Goal: Check status: Check status

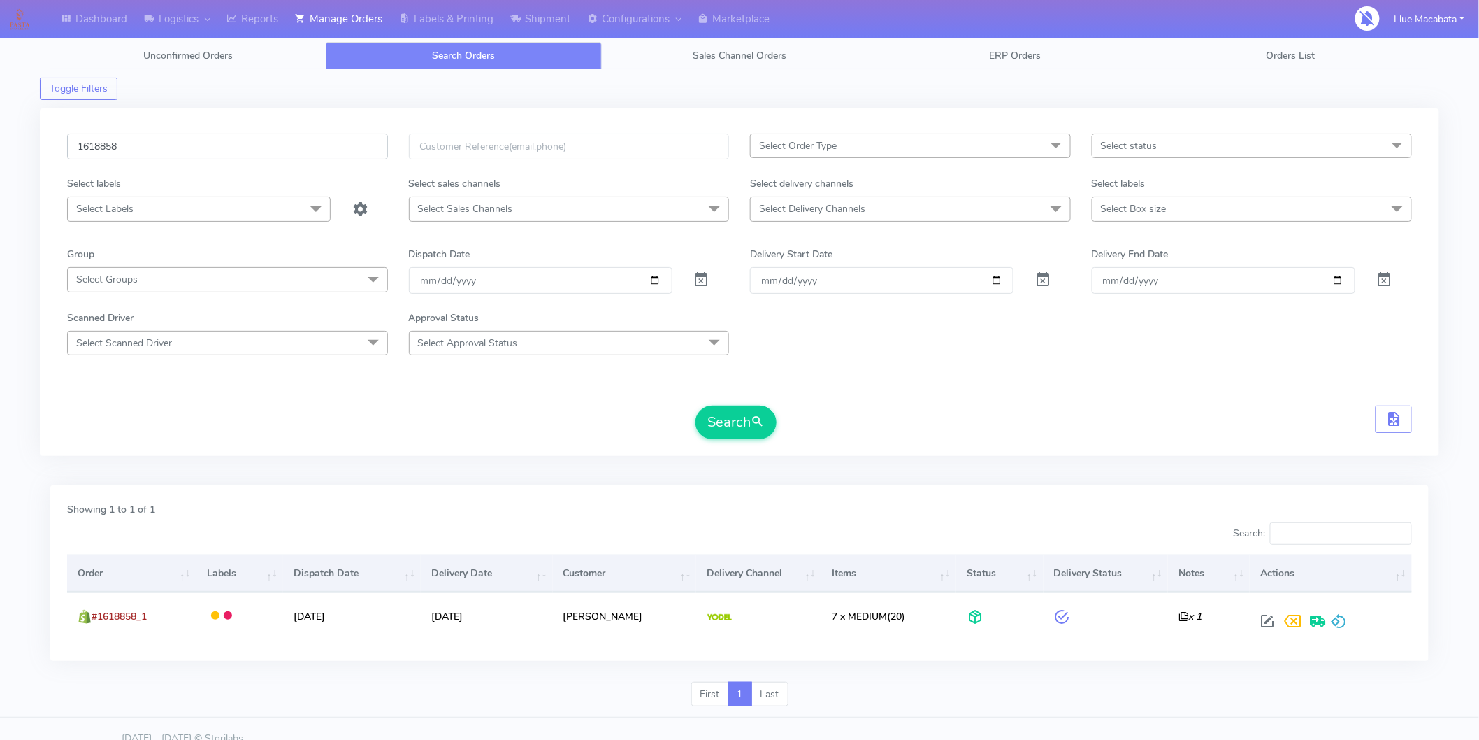
click at [122, 157] on input "1618858" at bounding box center [227, 147] width 321 height 26
paste input "2039"
type input "1620398"
click at [696, 405] on button "Search" at bounding box center [736, 422] width 81 height 34
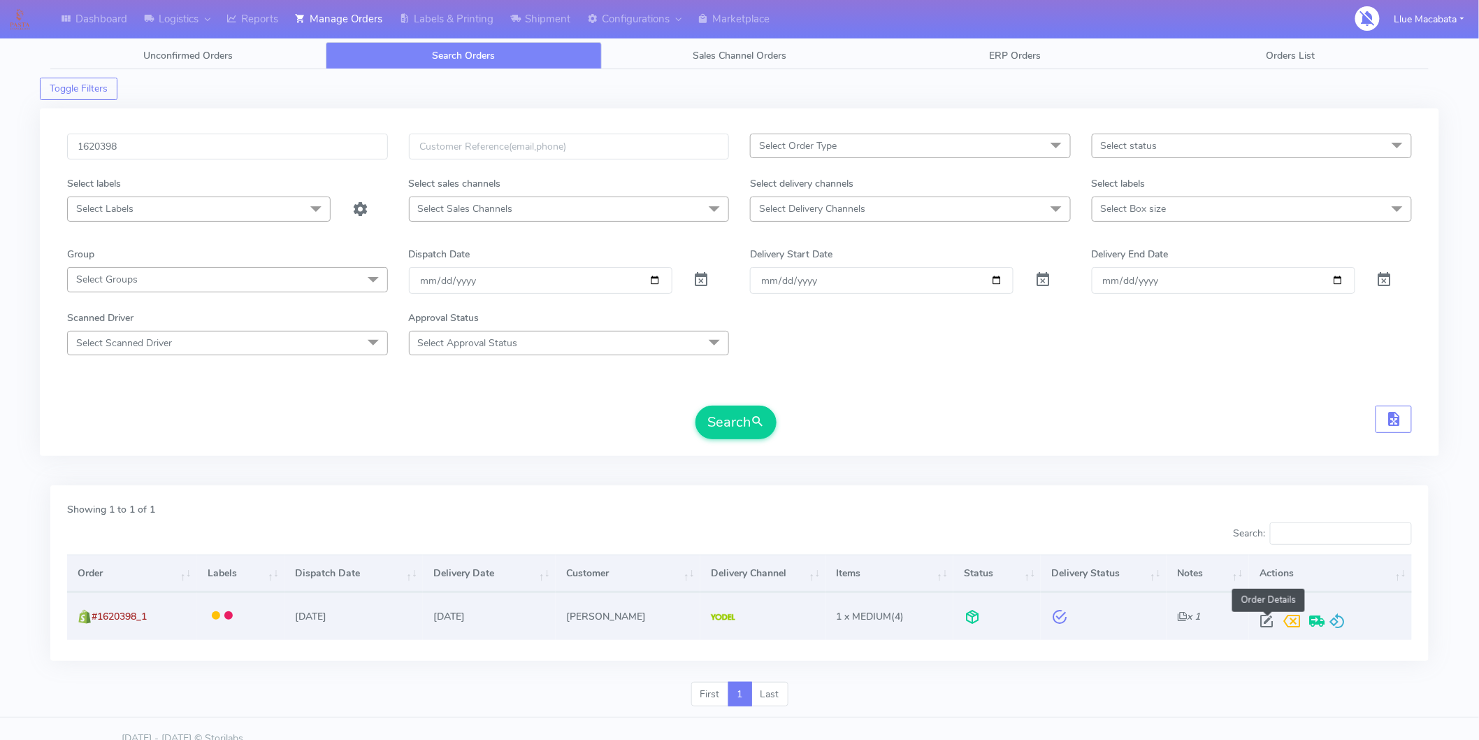
click at [1263, 621] on span at bounding box center [1266, 623] width 25 height 13
select select "5"
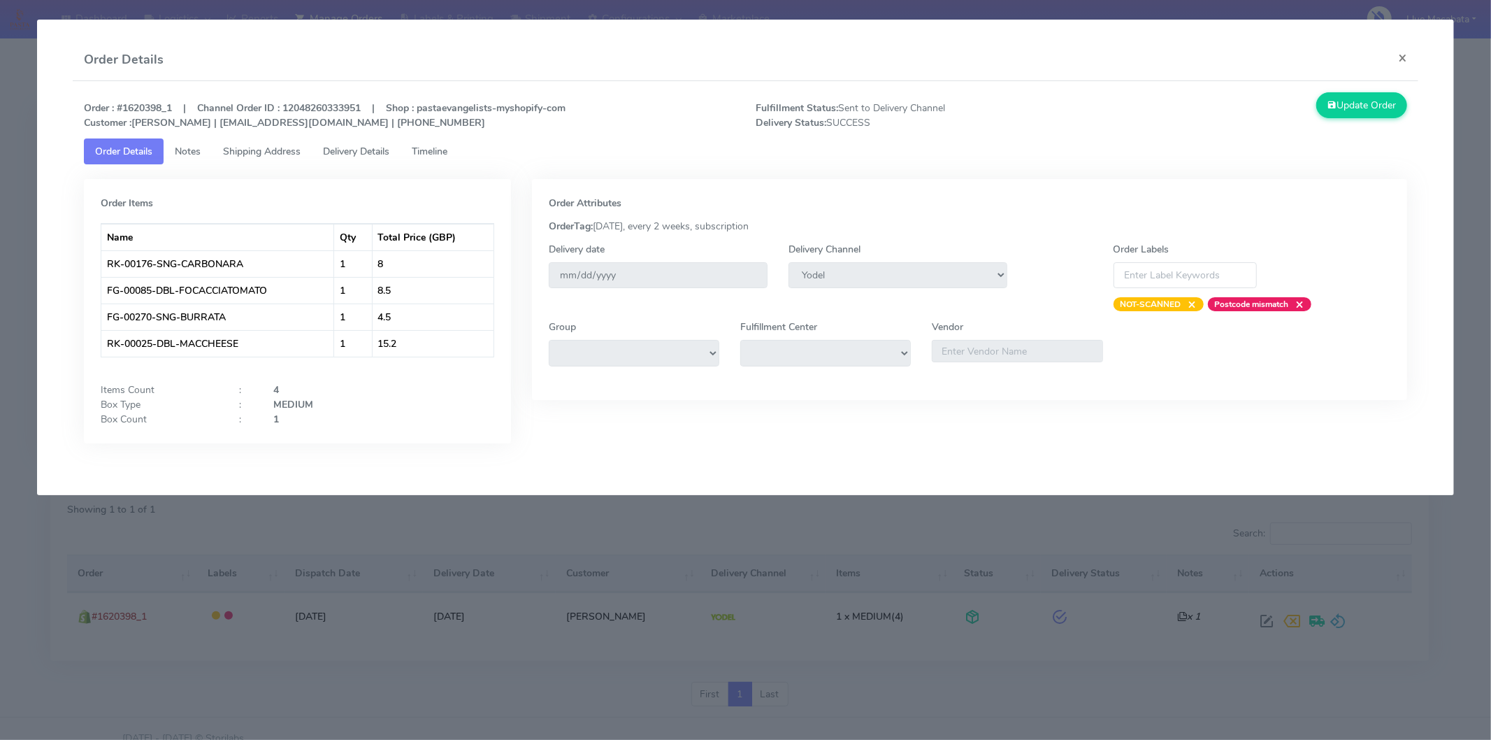
click at [185, 156] on span "Notes" at bounding box center [188, 151] width 26 height 13
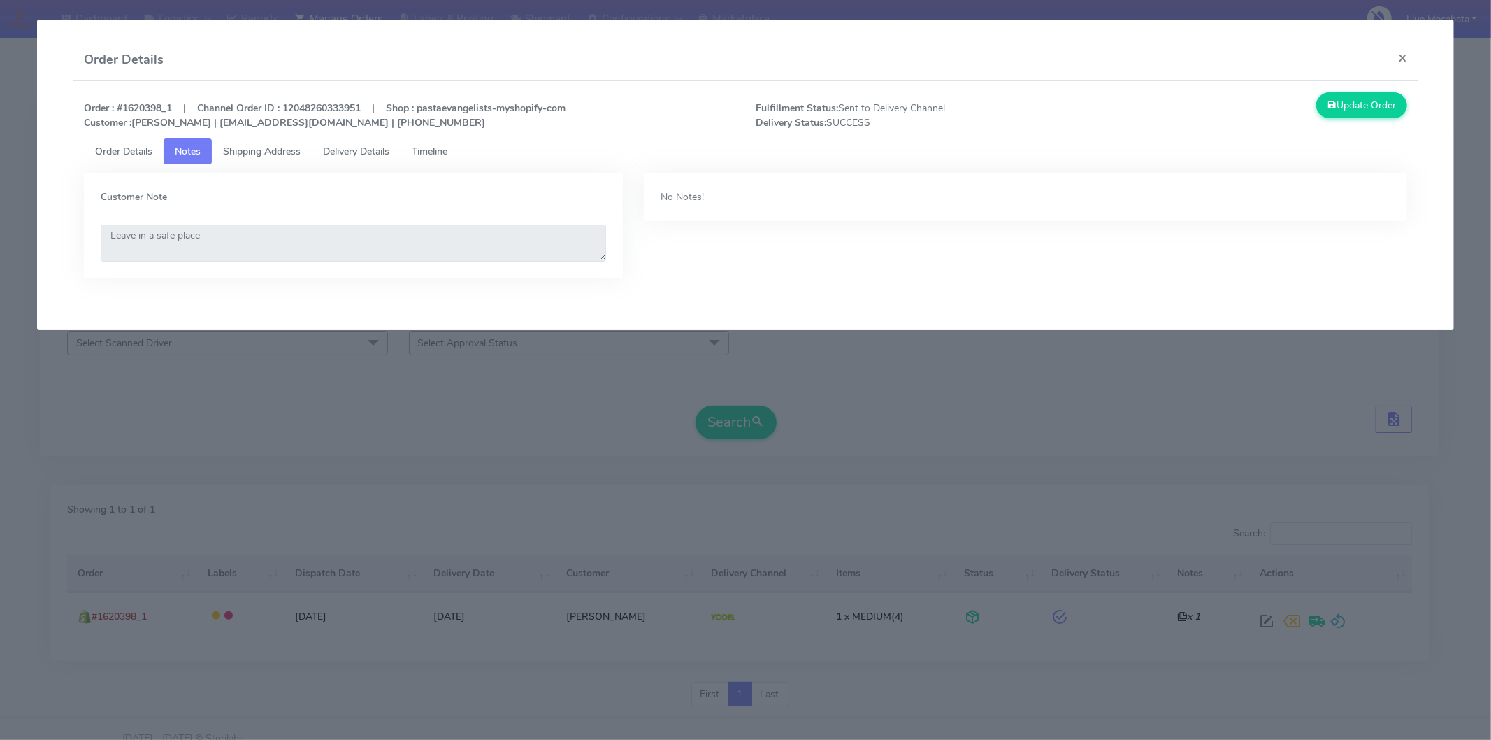
click at [243, 149] on span "Shipping Address" at bounding box center [262, 151] width 78 height 13
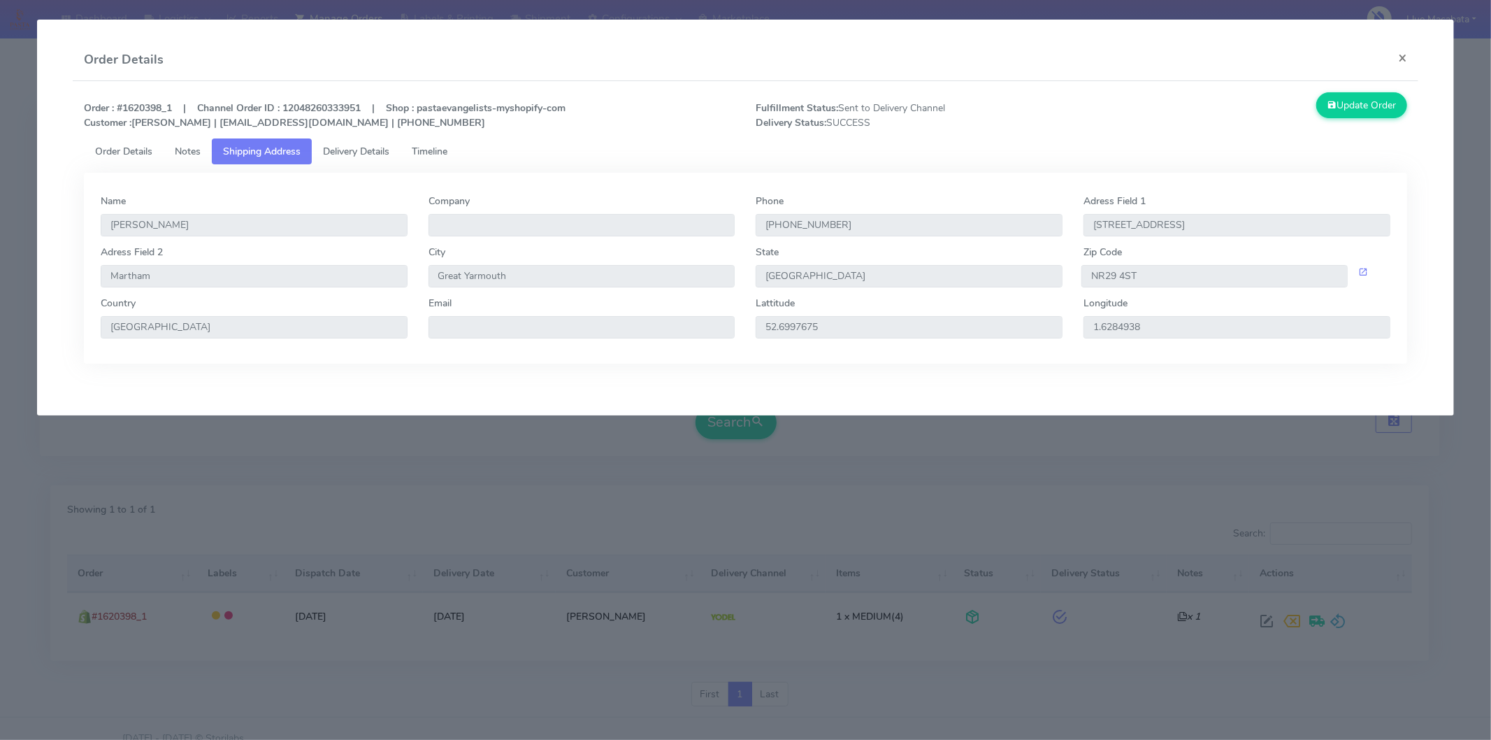
click at [347, 154] on span "Delivery Details" at bounding box center [356, 151] width 66 height 13
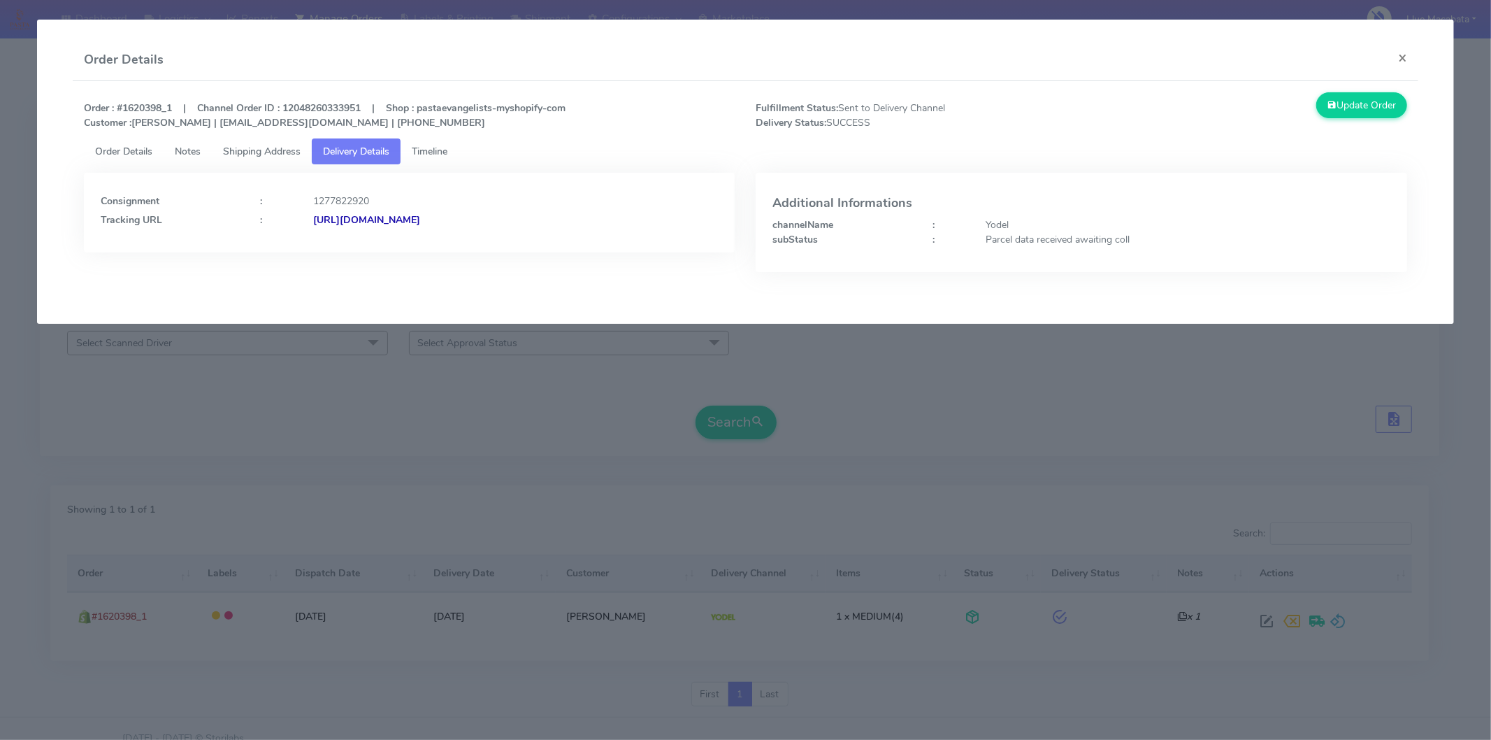
click at [444, 145] on span "Timeline" at bounding box center [430, 151] width 36 height 13
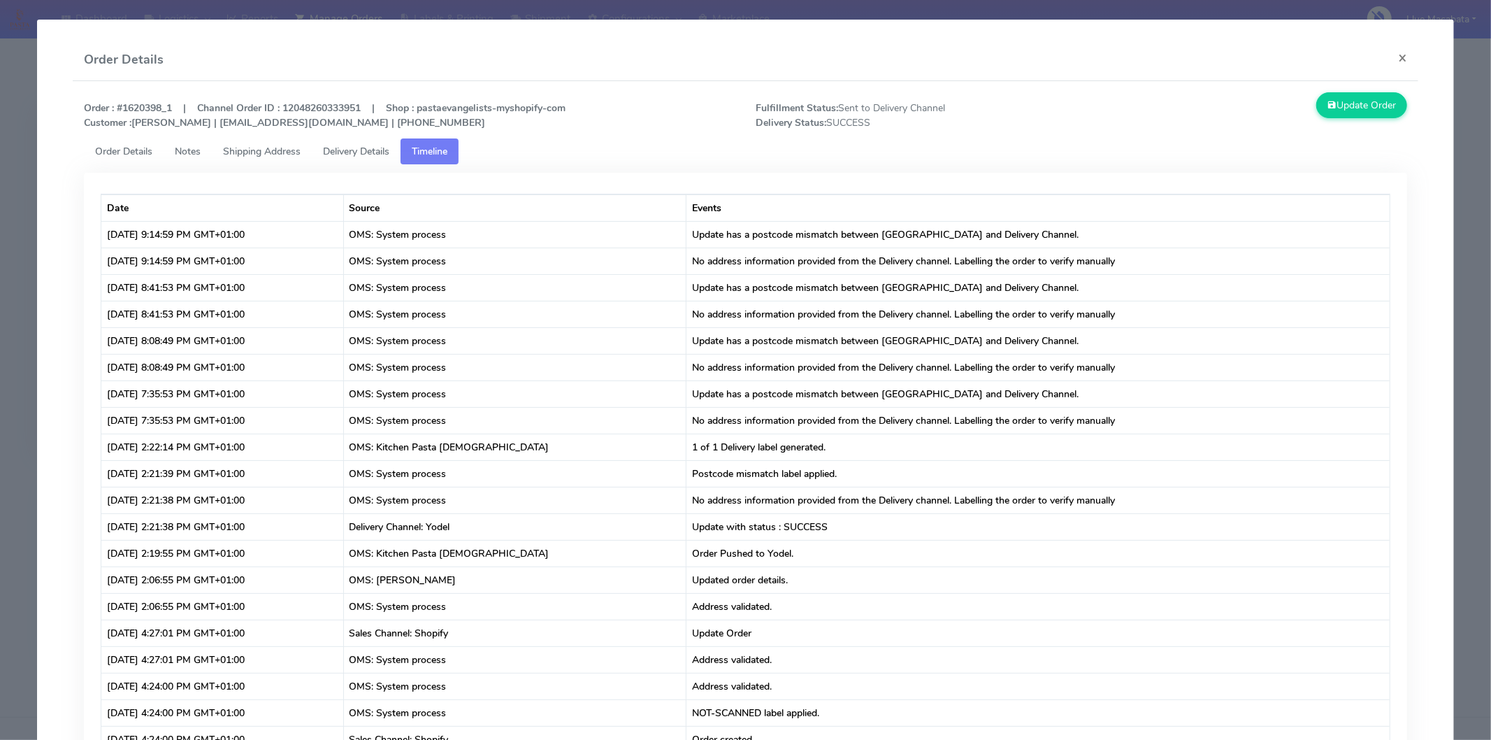
click at [367, 145] on span "Delivery Details" at bounding box center [356, 151] width 66 height 13
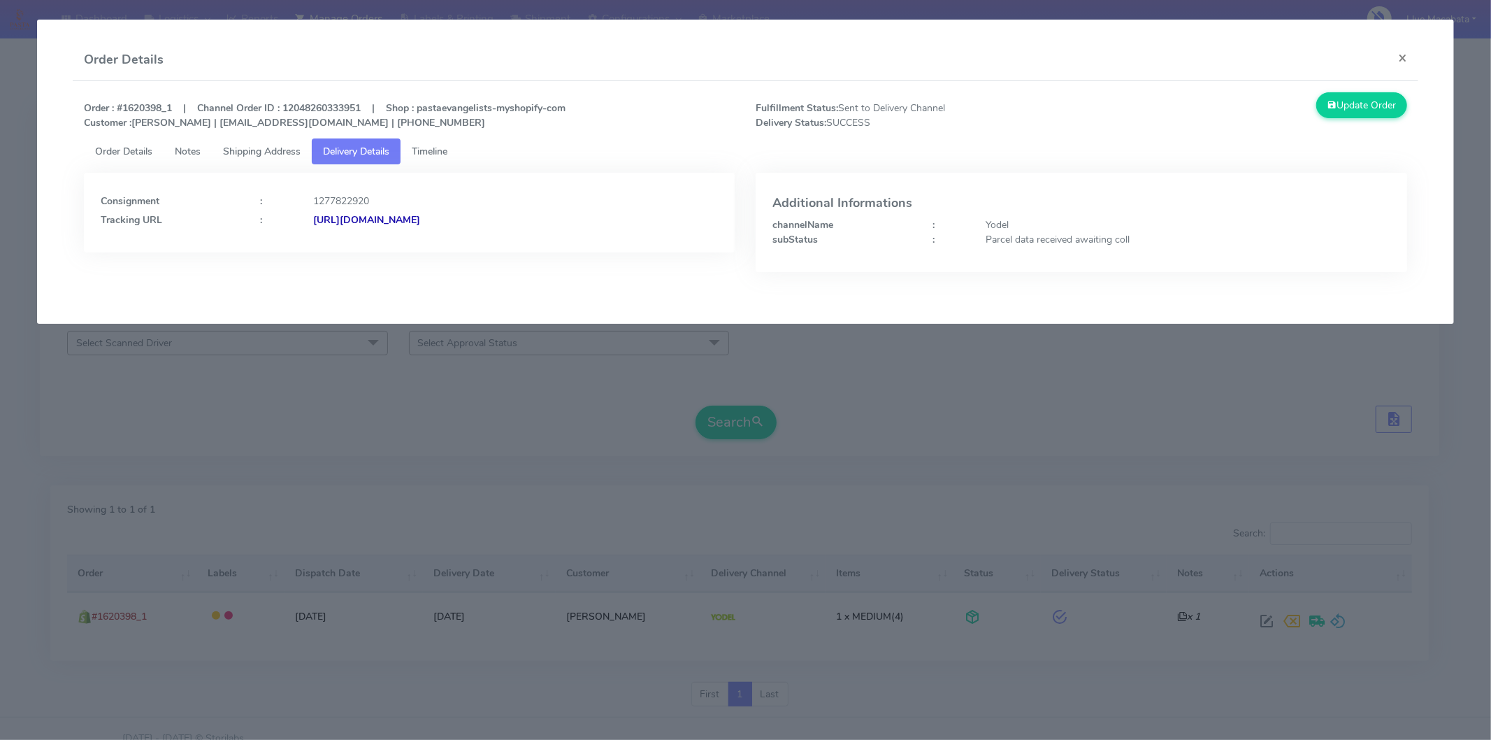
click at [245, 151] on span "Shipping Address" at bounding box center [262, 151] width 78 height 13
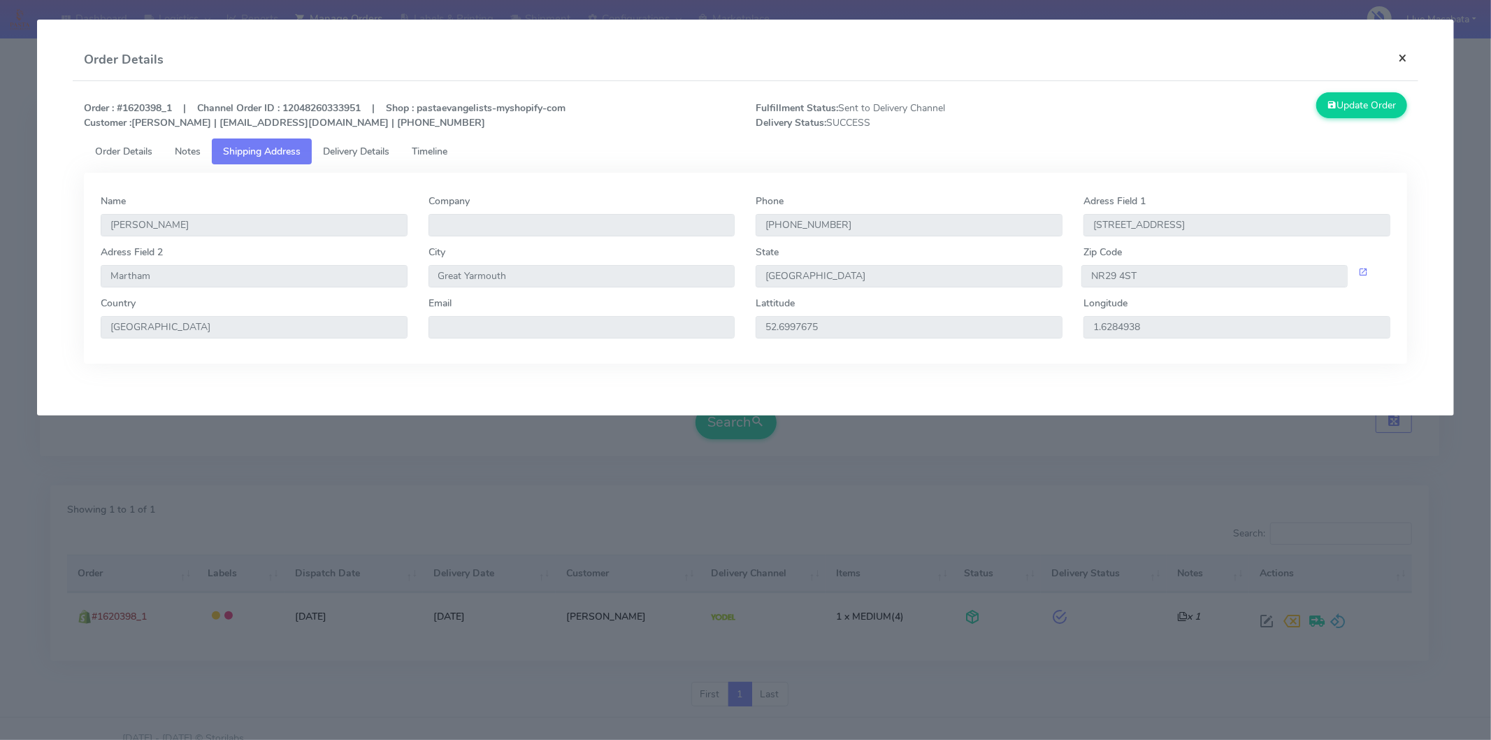
click at [1403, 53] on button "×" at bounding box center [1402, 57] width 31 height 37
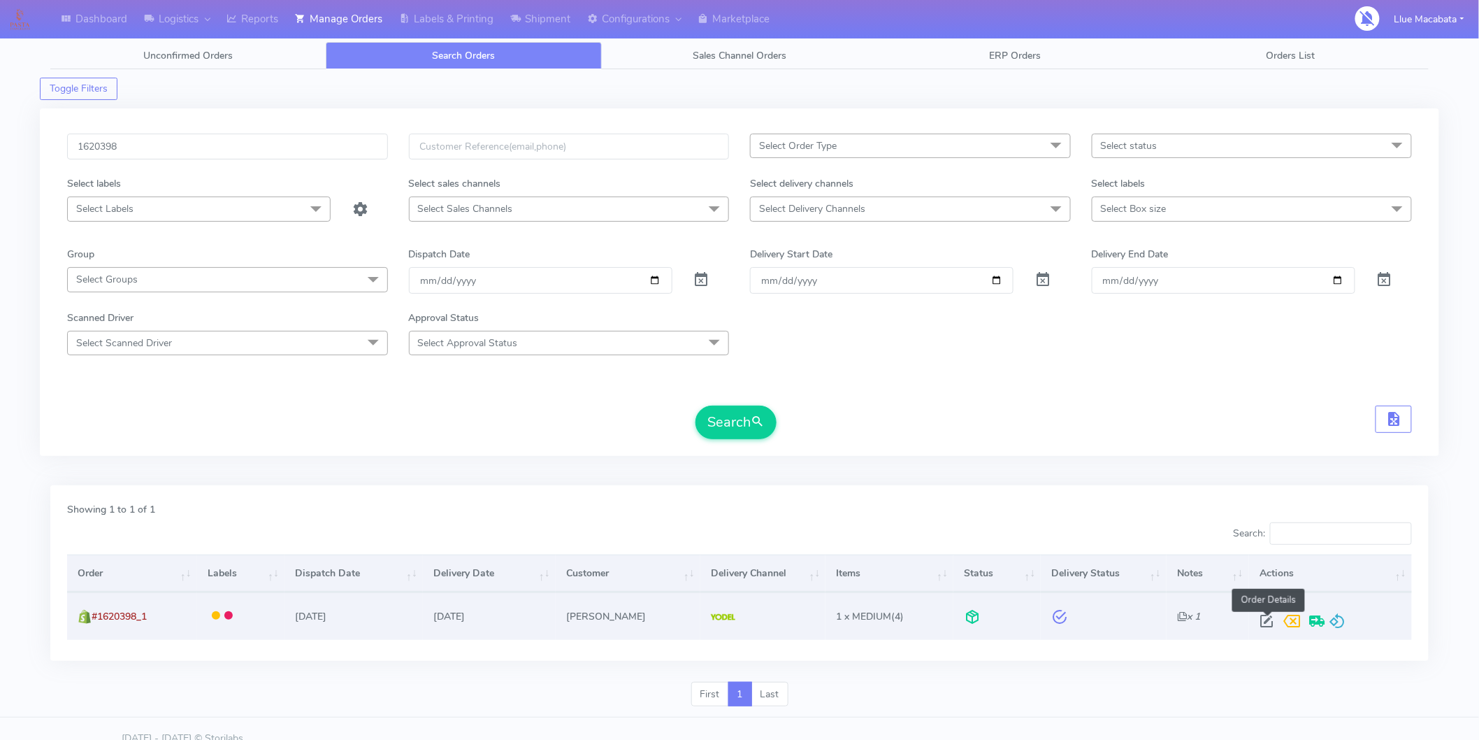
click at [1262, 624] on span at bounding box center [1266, 623] width 25 height 13
select select "5"
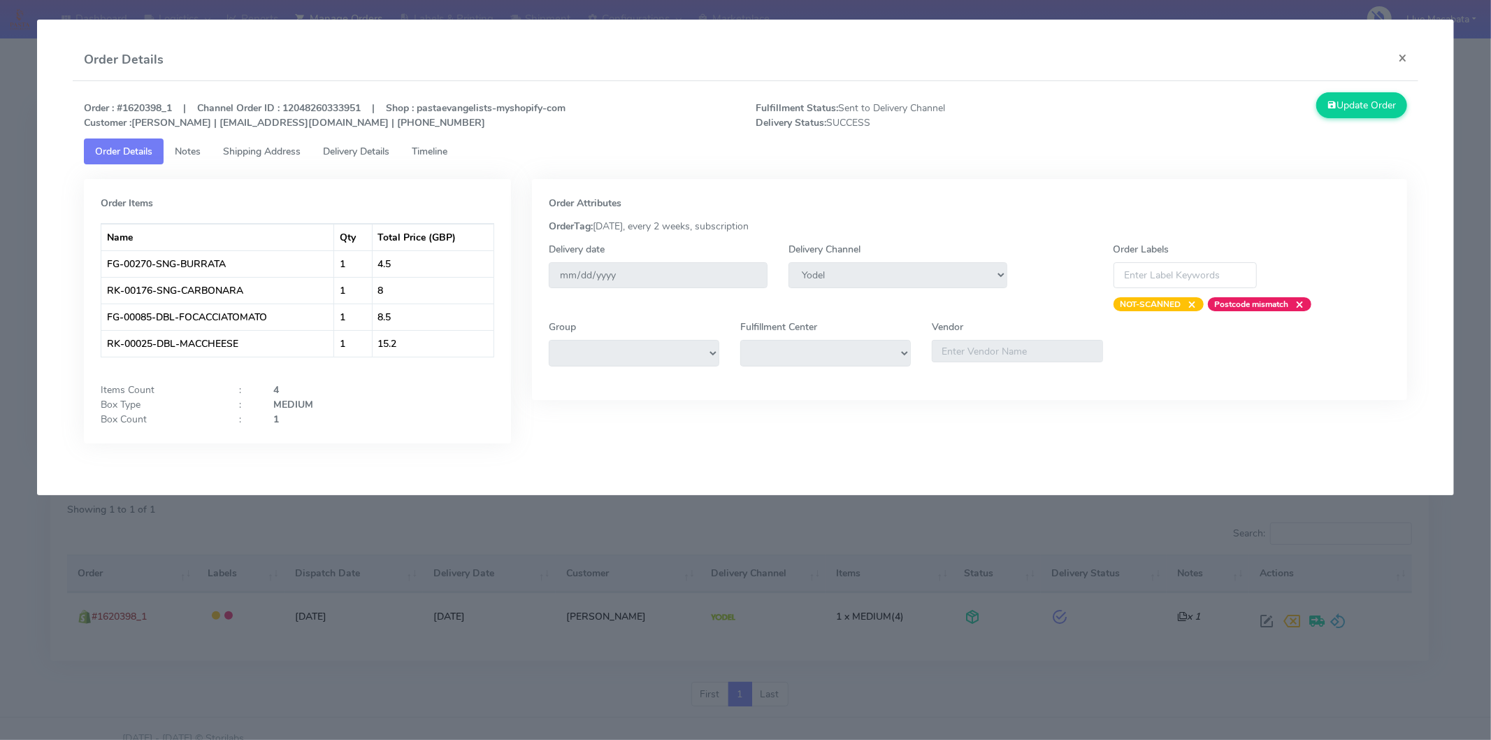
drag, startPoint x: 449, startPoint y: 151, endPoint x: 369, endPoint y: 151, distance: 80.4
click at [447, 151] on span "Timeline" at bounding box center [430, 151] width 36 height 13
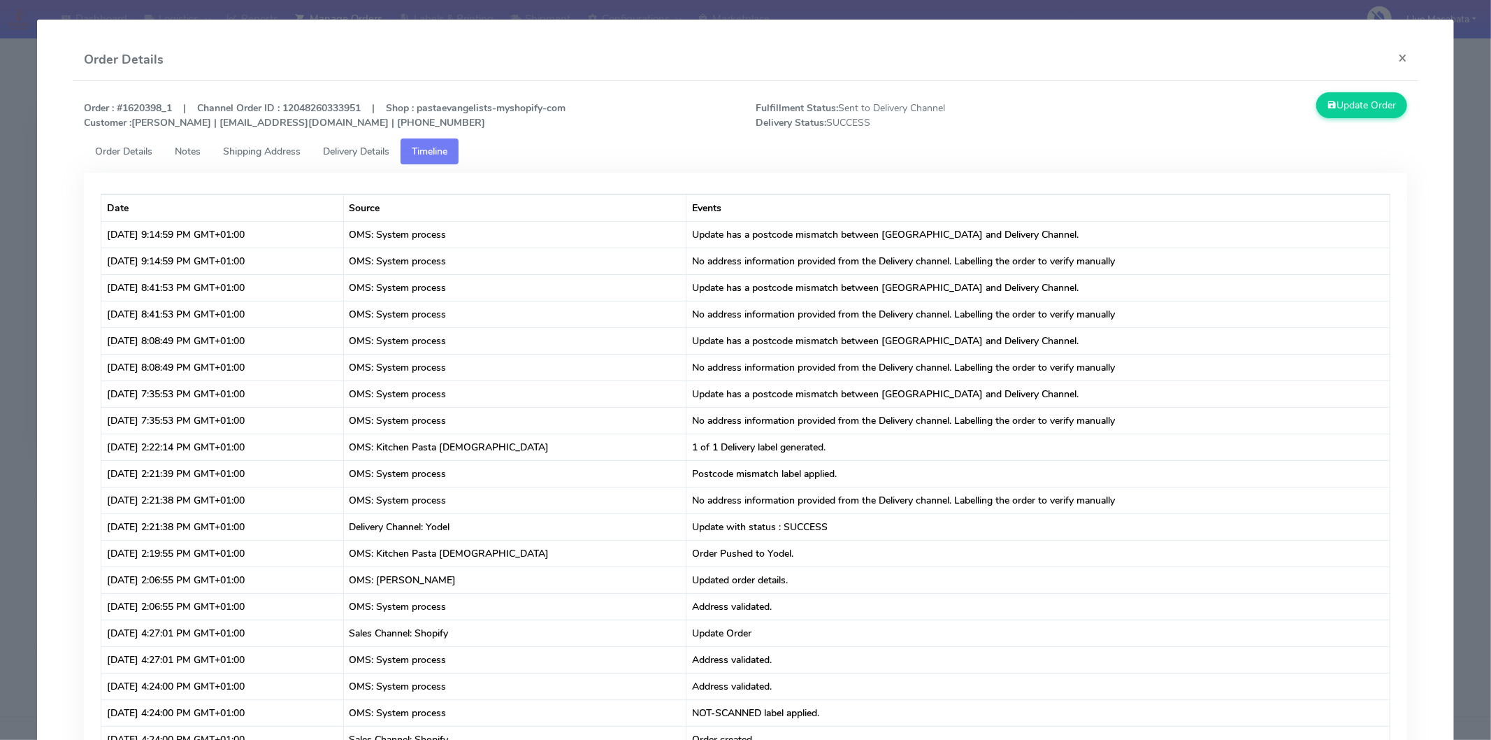
click at [354, 151] on span "Delivery Details" at bounding box center [356, 151] width 66 height 13
